Goal: Task Accomplishment & Management: Use online tool/utility

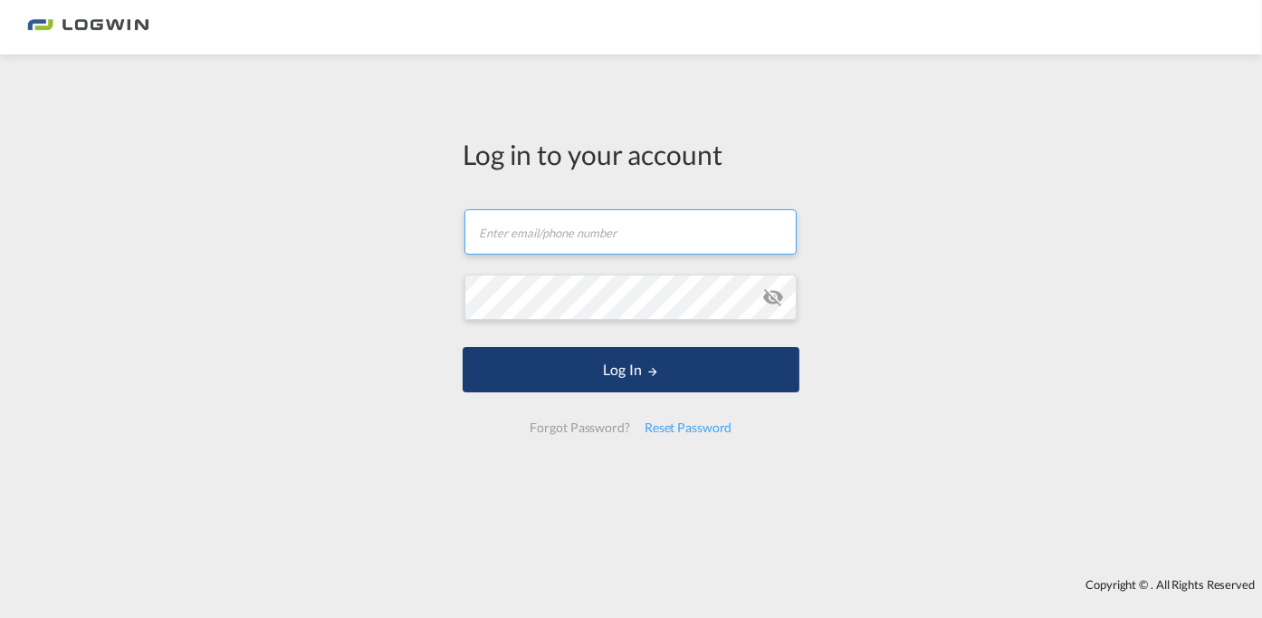
type input "[PERSON_NAME][EMAIL_ADDRESS][DOMAIN_NAME]"
click at [650, 373] on md-icon "LOGIN" at bounding box center [653, 371] width 13 height 13
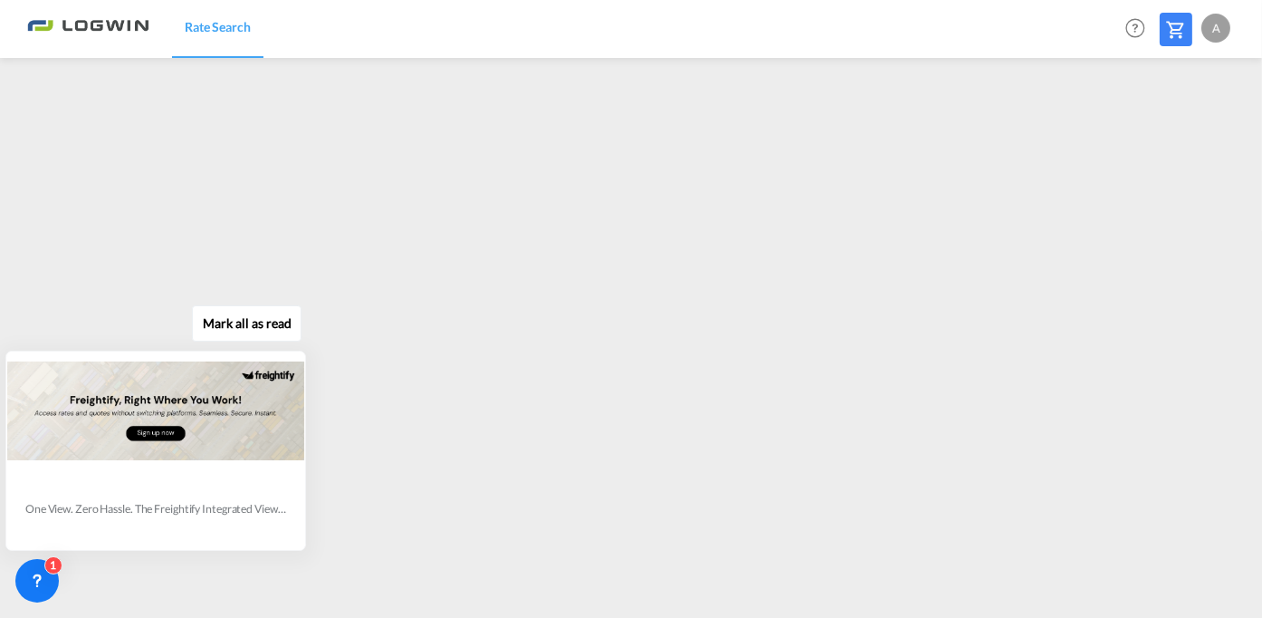
click at [317, 465] on div "[PERSON_NAME] all as read One View. Zero Hassle. The Freightify Integrated View…" at bounding box center [160, 426] width 328 height 250
click at [322, 467] on div "[PERSON_NAME] all as read One View. Zero Hassle. The Freightify Integrated View…" at bounding box center [160, 426] width 328 height 250
click at [320, 463] on div "[PERSON_NAME] all as read One View. Zero Hassle. The Freightify Integrated View…" at bounding box center [160, 426] width 328 height 250
